Goal: Task Accomplishment & Management: Use online tool/utility

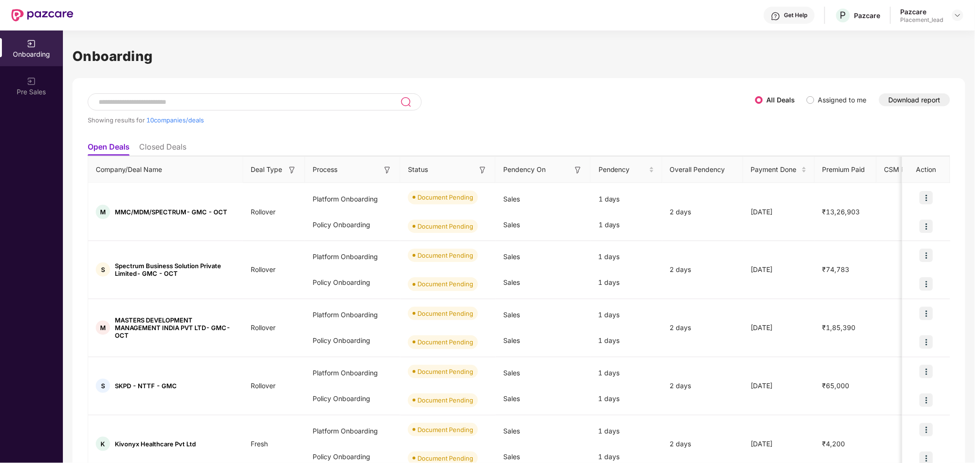
click at [912, 100] on button "Download report" at bounding box center [915, 99] width 71 height 13
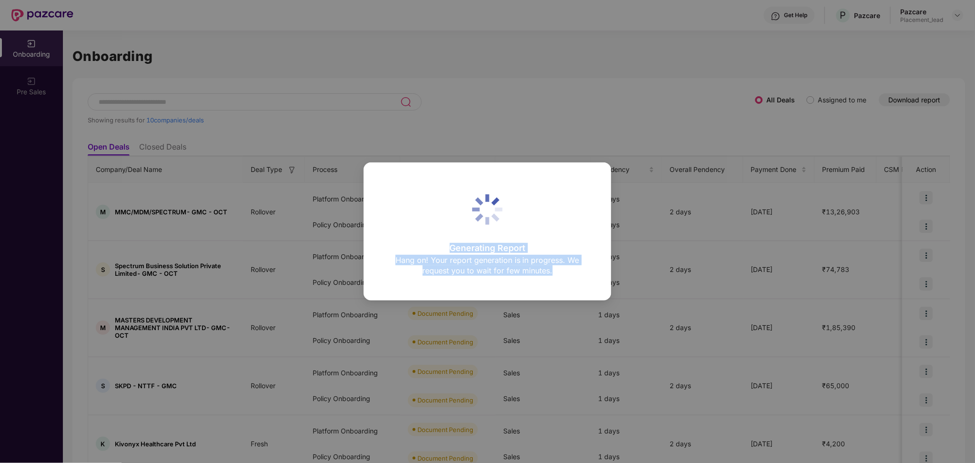
drag, startPoint x: 443, startPoint y: 243, endPoint x: 578, endPoint y: 293, distance: 144.2
click at [578, 293] on div "Generating Report Hang on! Your report generation is in progress. We request yo…" at bounding box center [488, 232] width 248 height 138
click at [574, 291] on div "Generating Report Hang on! Your report generation is in progress. We request yo…" at bounding box center [488, 232] width 248 height 138
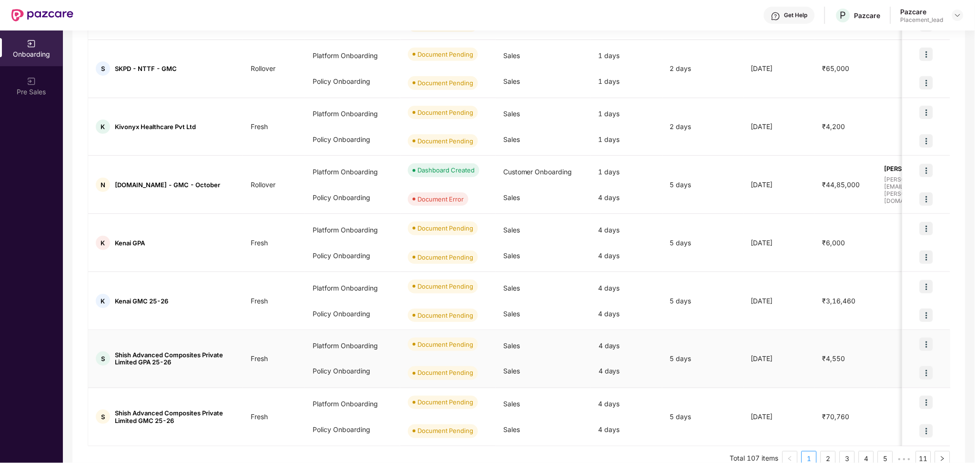
scroll to position [336, 0]
